Goal: Complete application form

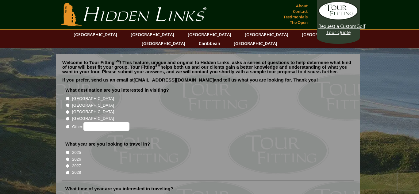
click at [67, 97] on input "[GEOGRAPHIC_DATA]" at bounding box center [68, 99] width 4 height 4
radio input "true"
click at [67, 157] on input "2026" at bounding box center [68, 159] width 4 height 4
radio input "true"
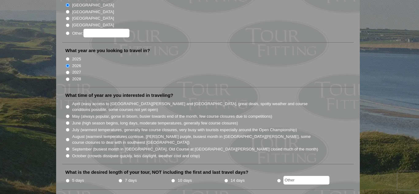
scroll to position [95, 0]
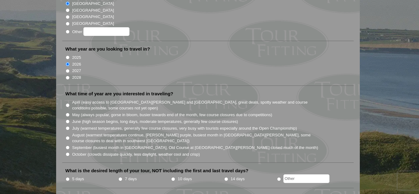
click at [67, 136] on input "August (warmest temperatures continue, [PERSON_NAME] purple, busiest month in […" at bounding box center [68, 138] width 4 height 4
radio input "true"
click at [68, 177] on input "5 days" at bounding box center [68, 179] width 4 height 4
radio input "true"
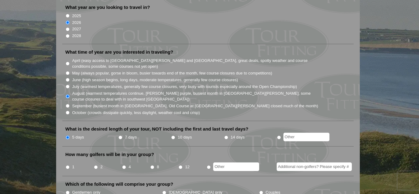
scroll to position [137, 0]
click at [124, 165] on input "4" at bounding box center [124, 167] width 4 height 4
radio input "true"
click at [259, 190] on input "Couples" at bounding box center [261, 192] width 4 height 4
radio input "true"
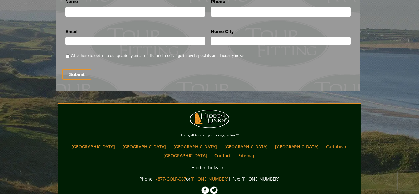
scroll to position [856, 0]
